Goal: Information Seeking & Learning: Learn about a topic

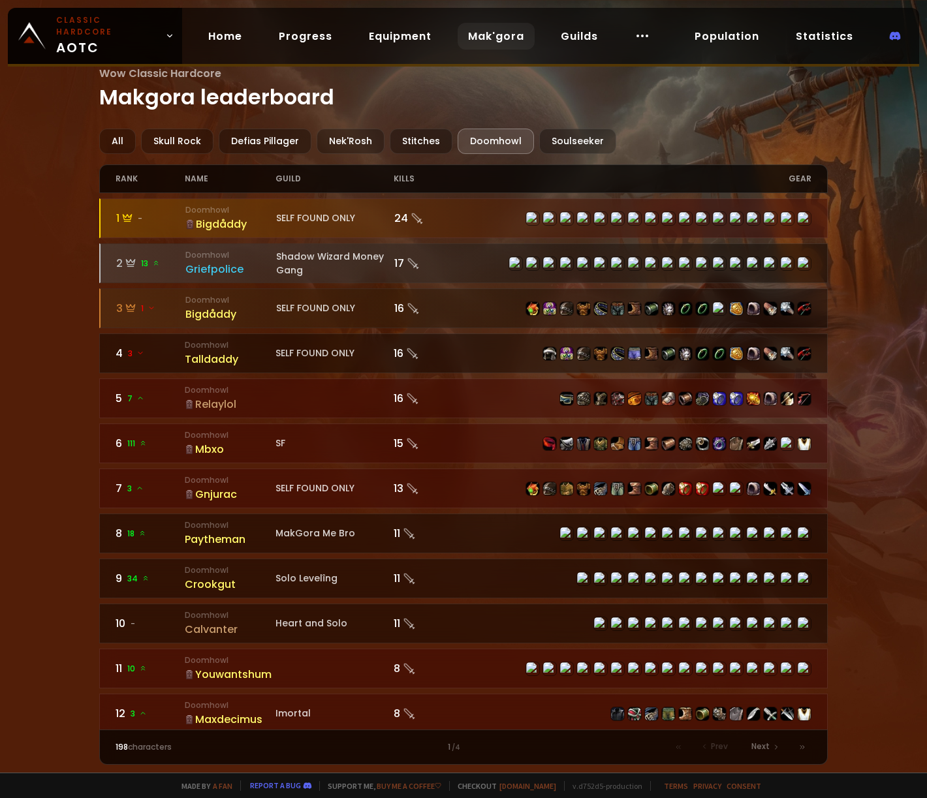
click at [38, 257] on div "Wow Classic Hardcore Makgora leaderboard All Skull Rock Defias Pillager Nek'Ros…" at bounding box center [463, 386] width 927 height 773
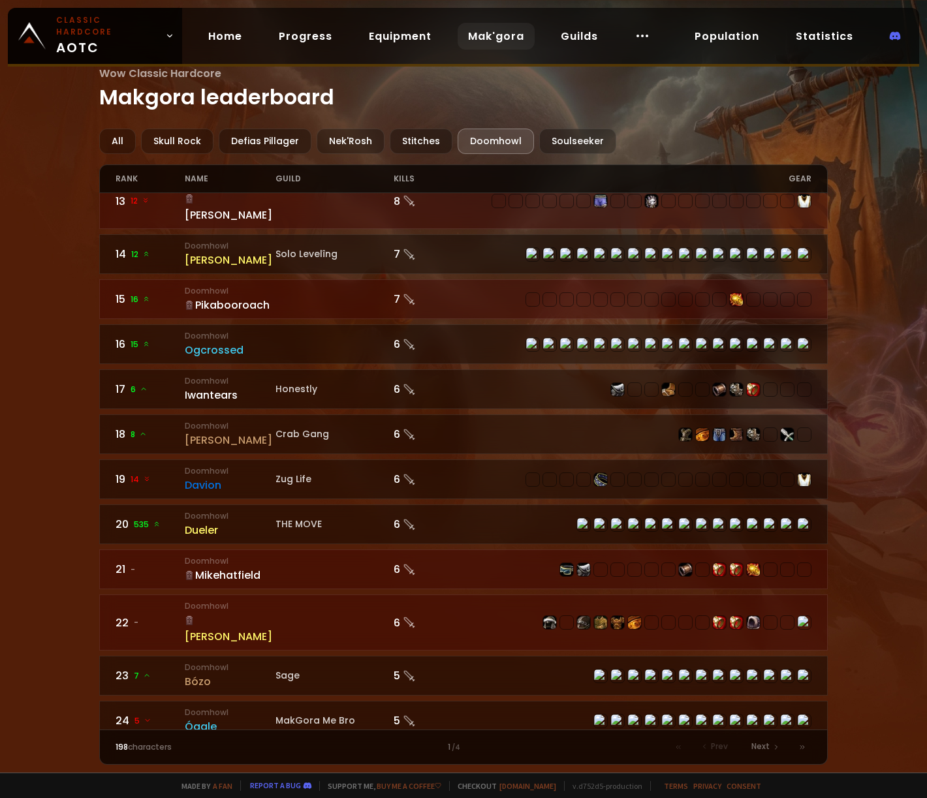
scroll to position [583, 0]
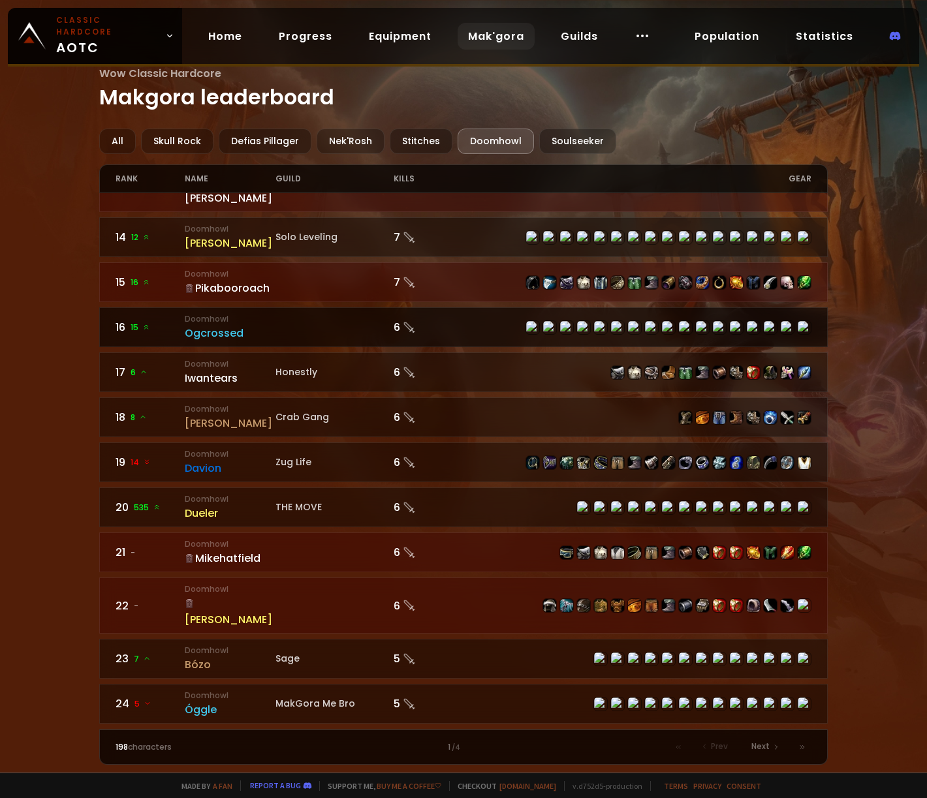
click at [220, 325] on div "Ogcrossed" at bounding box center [230, 333] width 91 height 16
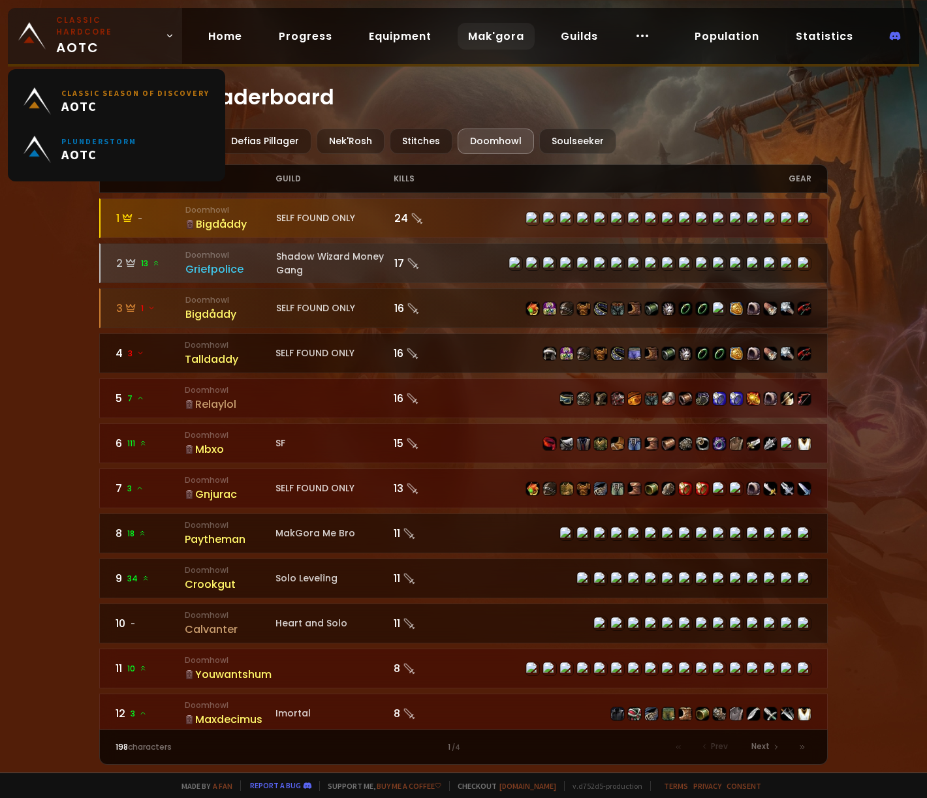
click at [104, 27] on span "Classic Hardcore AOTC" at bounding box center [108, 35] width 104 height 43
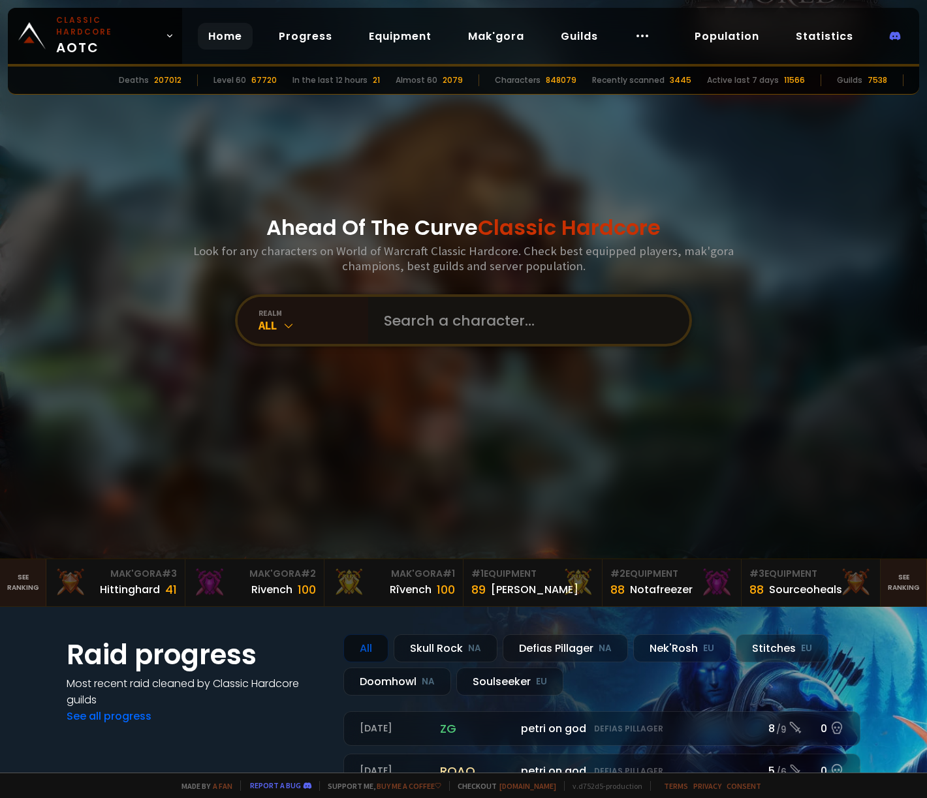
click at [423, 319] on input "text" at bounding box center [525, 320] width 298 height 47
type input "mukultra"
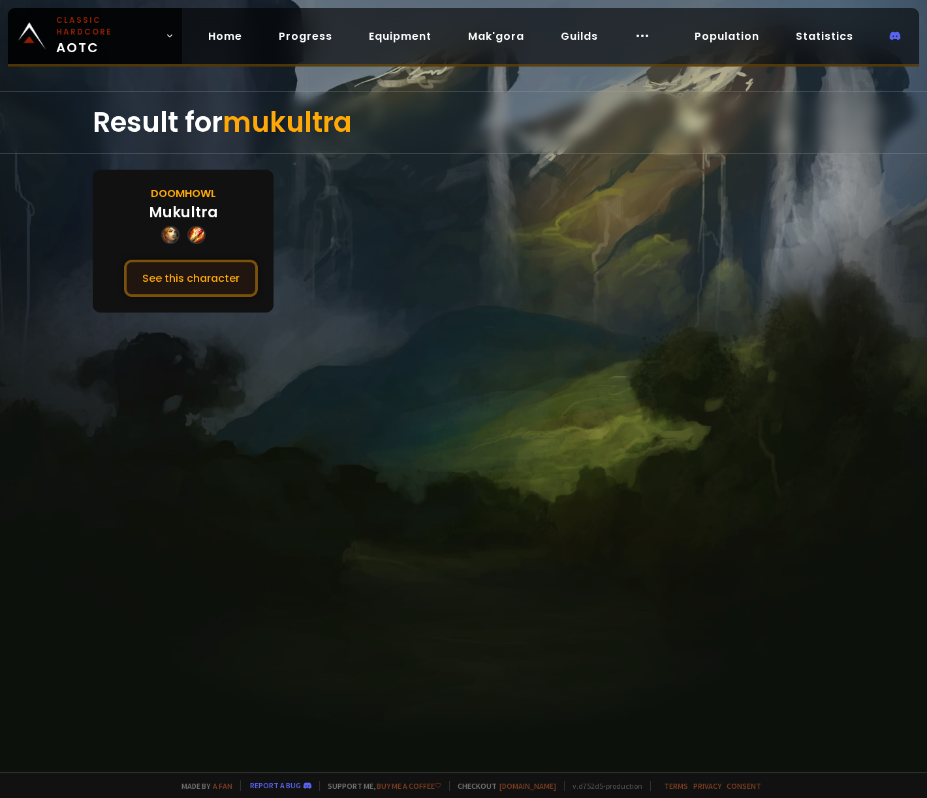
click at [207, 283] on button "See this character" at bounding box center [191, 278] width 134 height 37
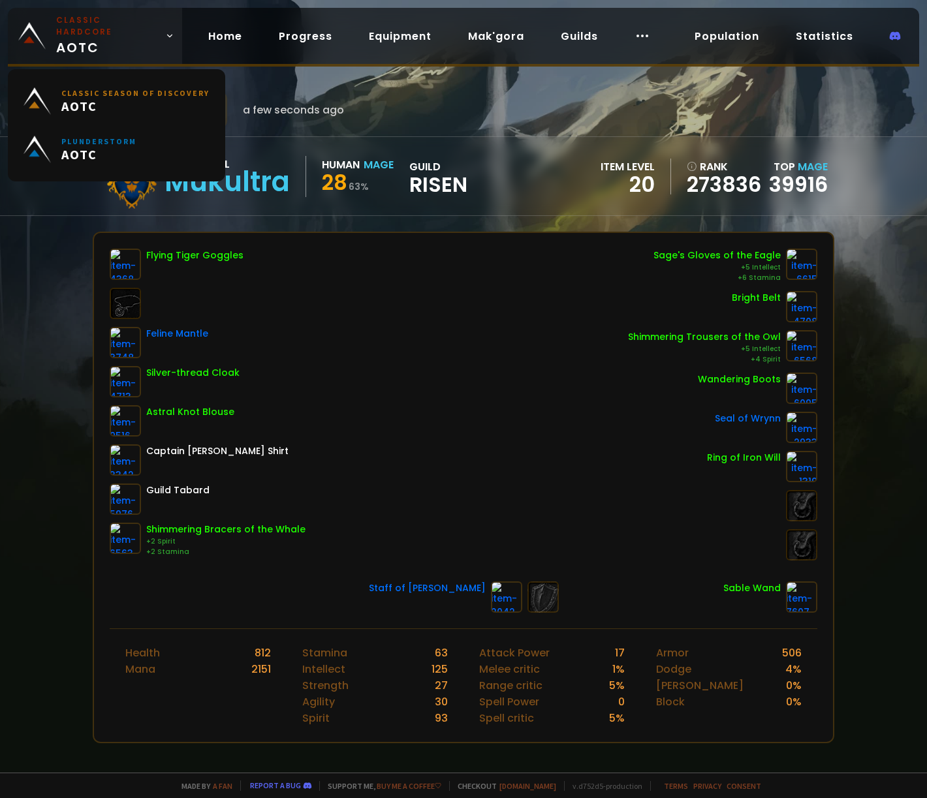
click at [70, 29] on span "Classic Hardcore AOTC" at bounding box center [108, 35] width 104 height 43
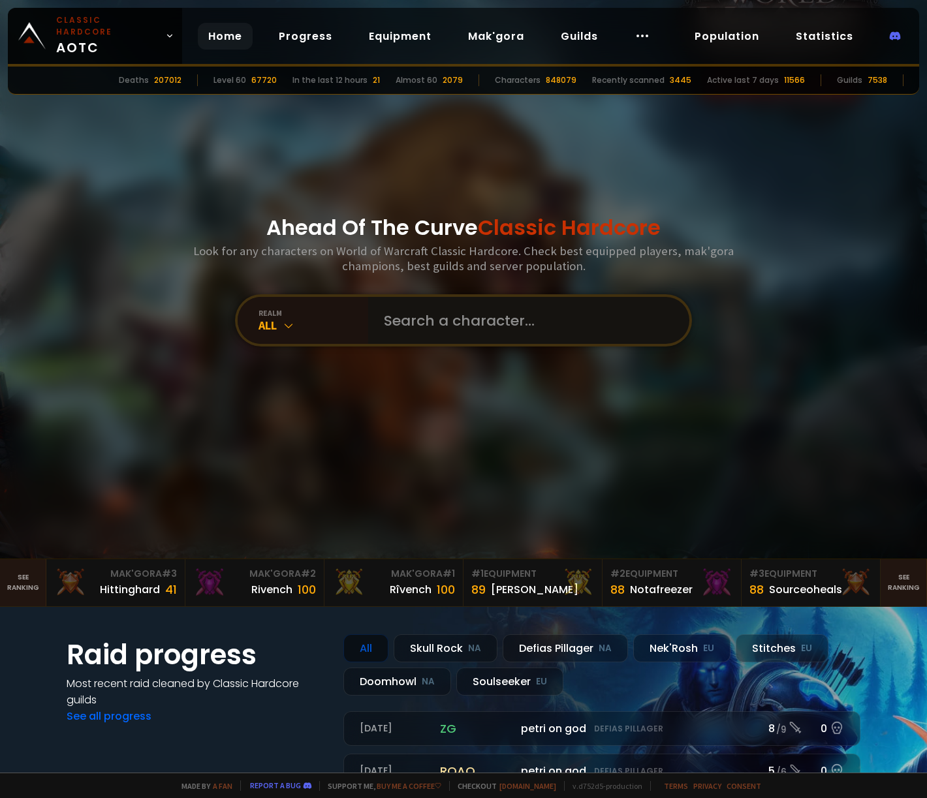
click at [541, 343] on input "text" at bounding box center [525, 320] width 298 height 47
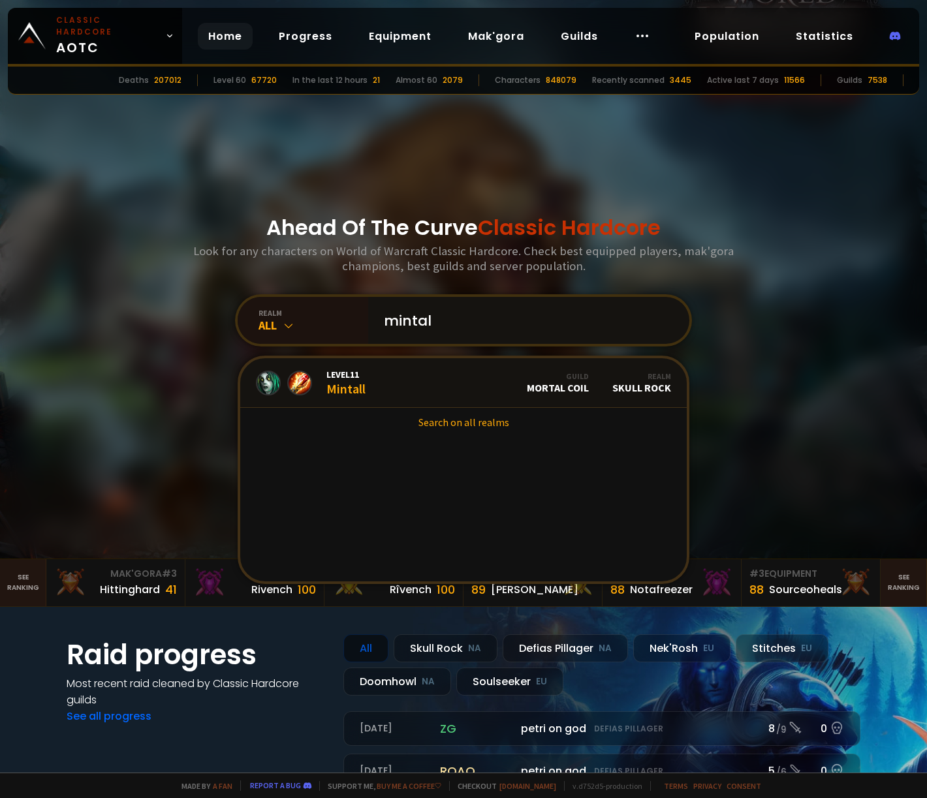
type input "mintal"
click at [331, 381] on div "Level 11 Mintall" at bounding box center [345, 383] width 39 height 28
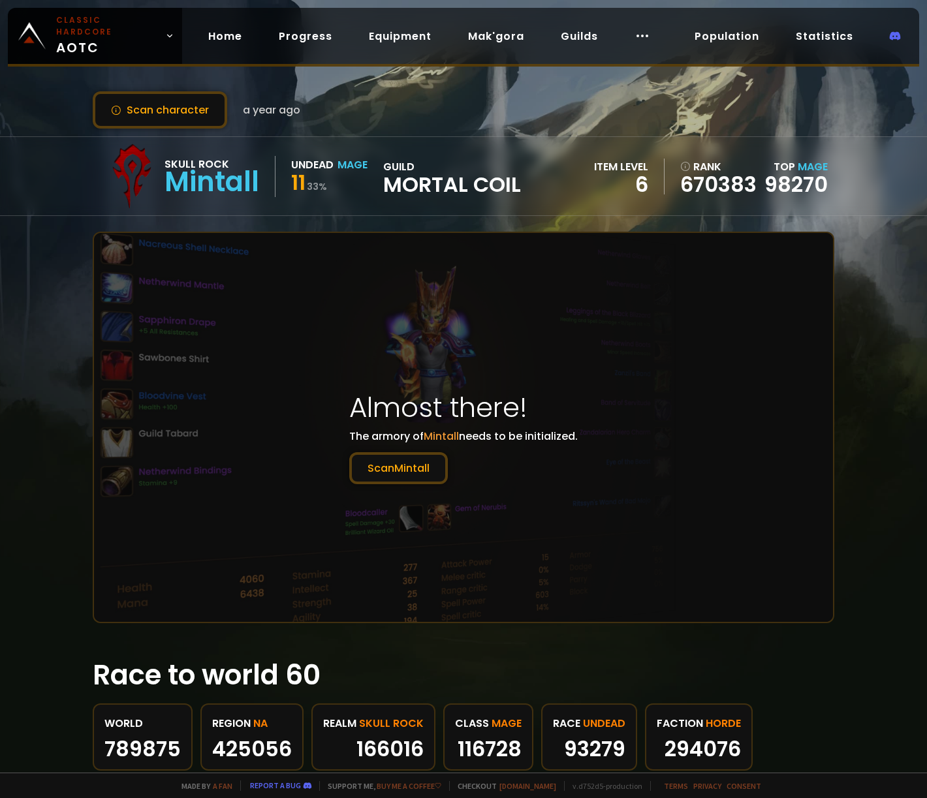
click at [44, 301] on div "Scan character a year ago Skull Rock Mintall Undead Mage 11 33 % guild Mortal C…" at bounding box center [463, 386] width 927 height 773
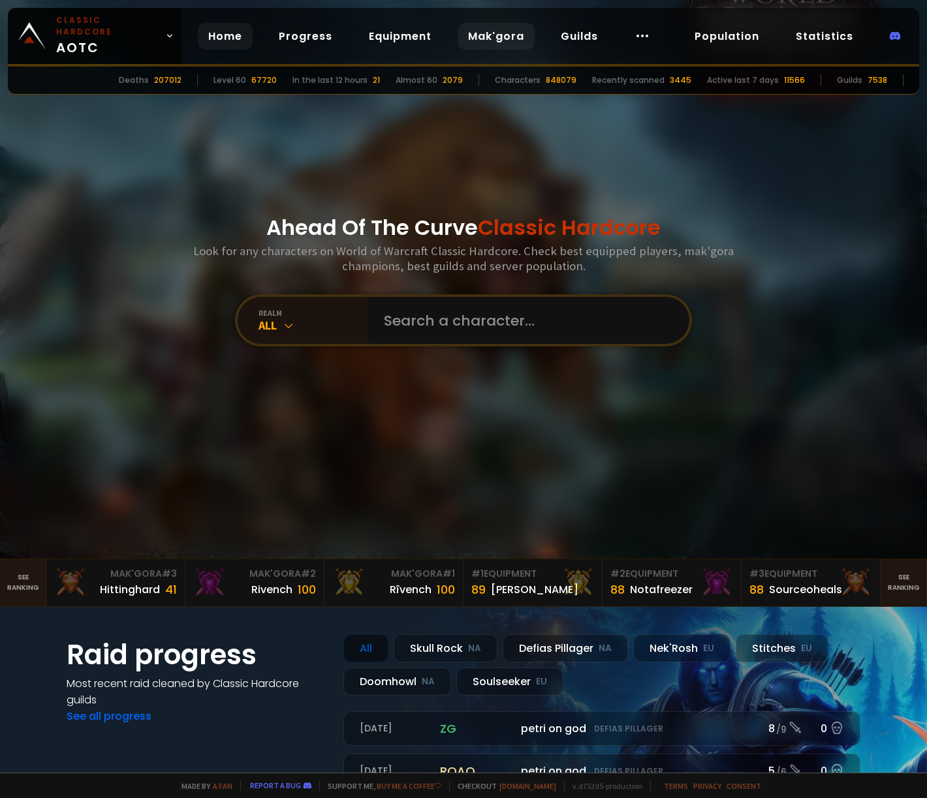
click at [483, 29] on link "Mak'gora" at bounding box center [496, 36] width 77 height 27
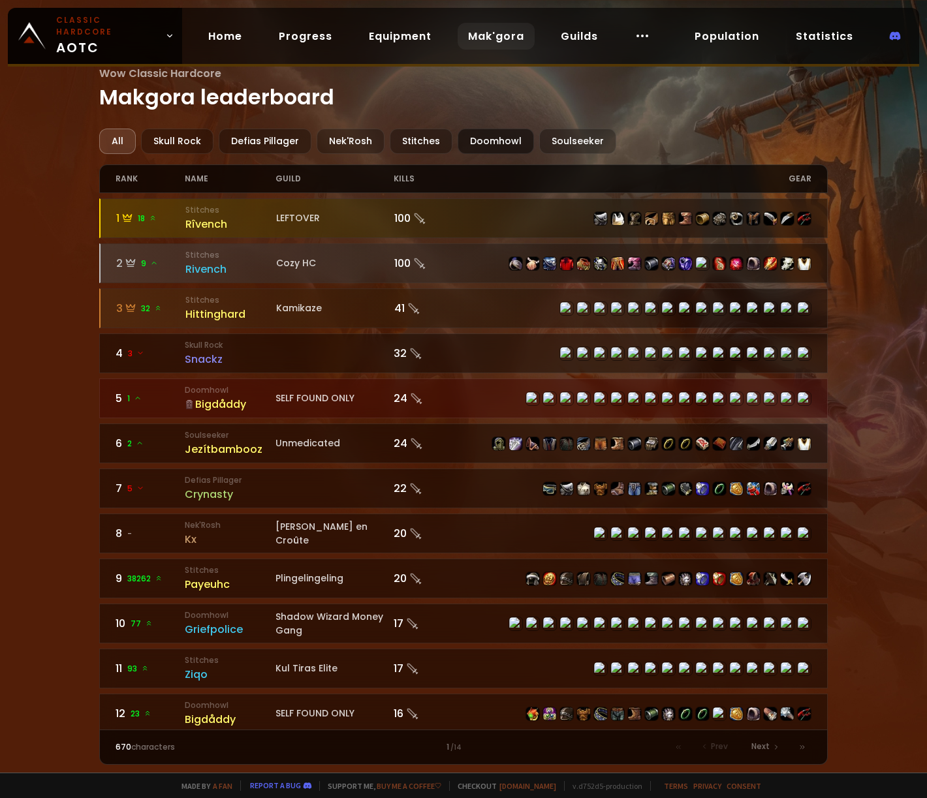
click at [495, 139] on div "Doomhowl" at bounding box center [496, 141] width 76 height 25
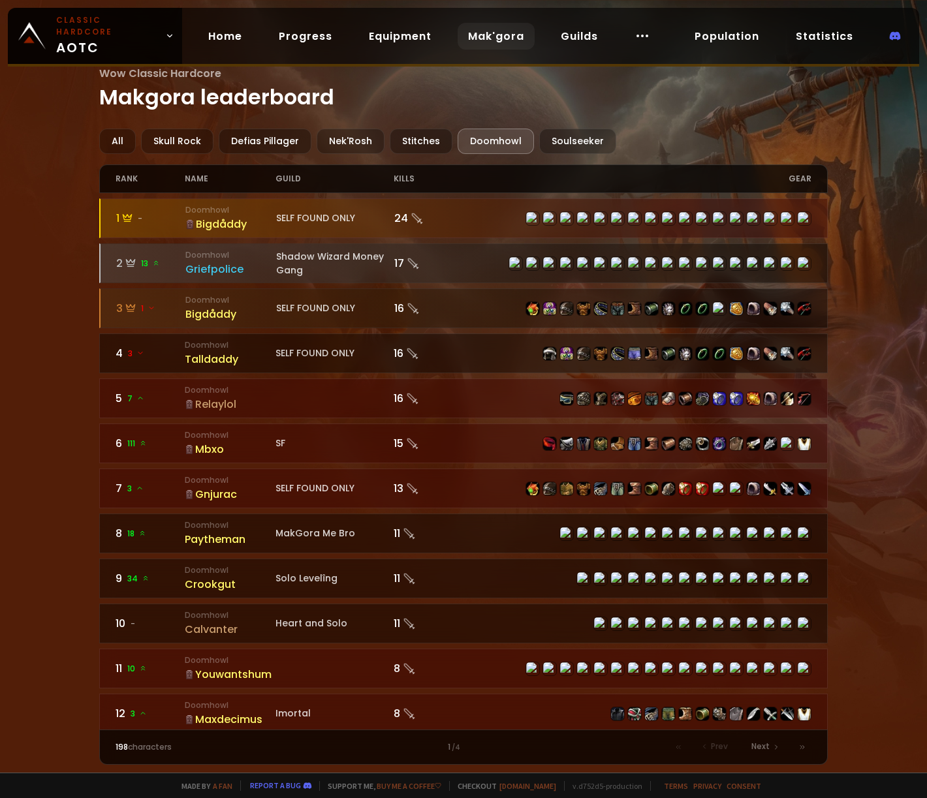
scroll to position [326, 0]
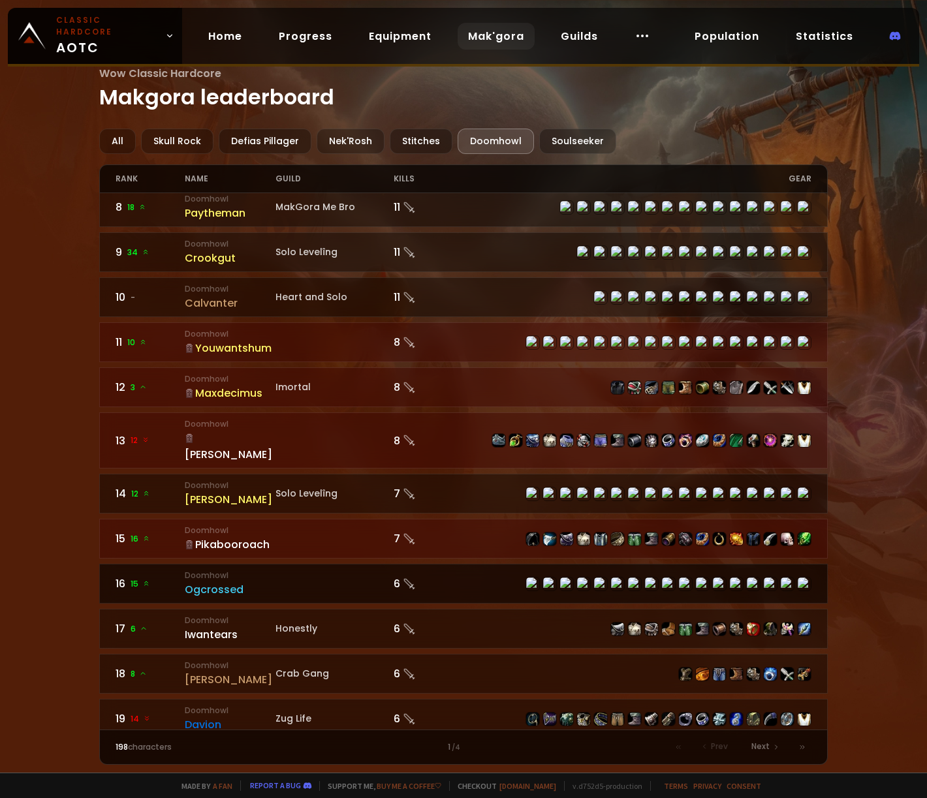
click at [215, 582] on div "Ogcrossed" at bounding box center [230, 590] width 91 height 16
